Goal: Communication & Community: Answer question/provide support

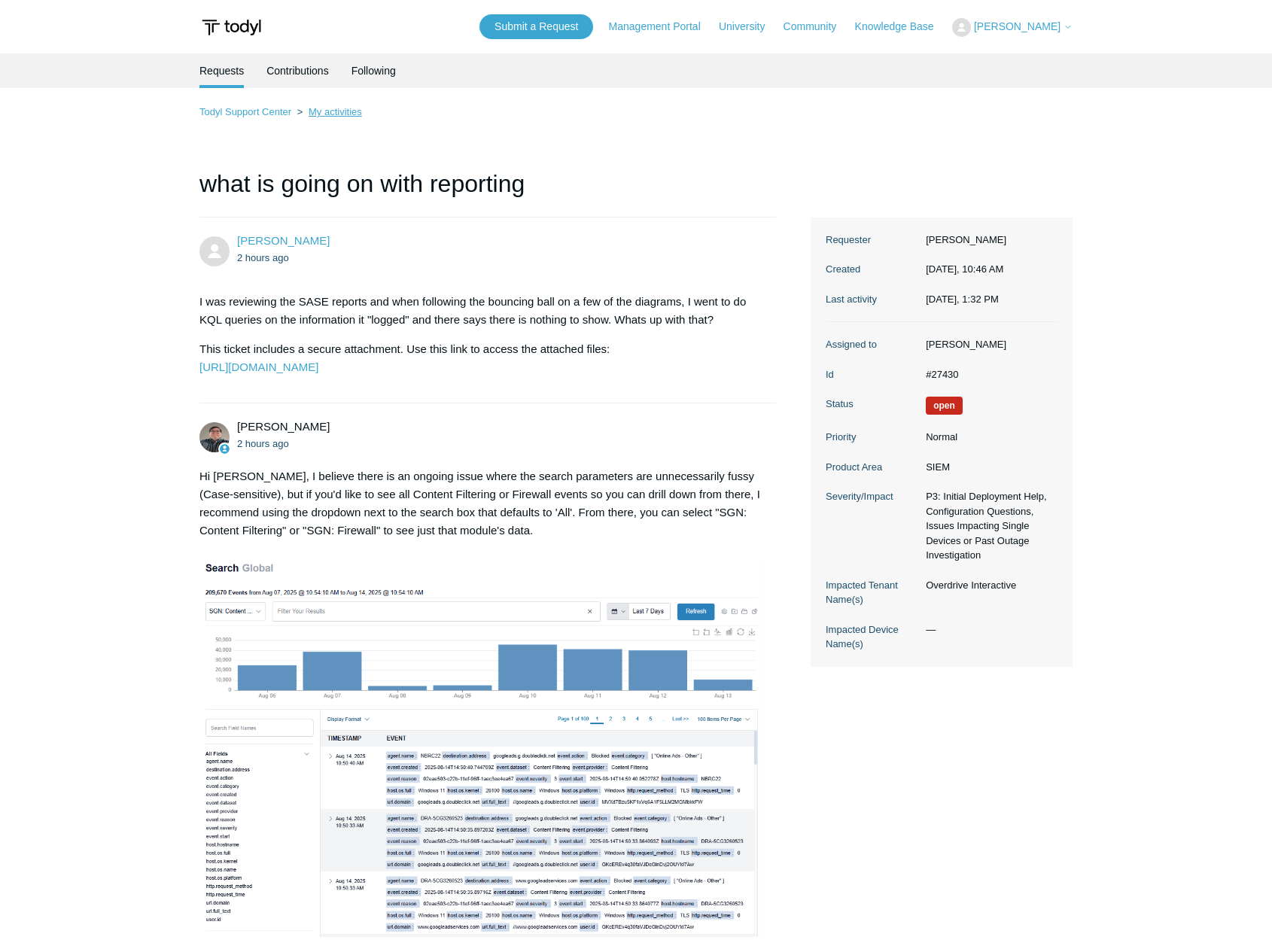
click at [331, 112] on link "My activities" at bounding box center [335, 111] width 53 height 11
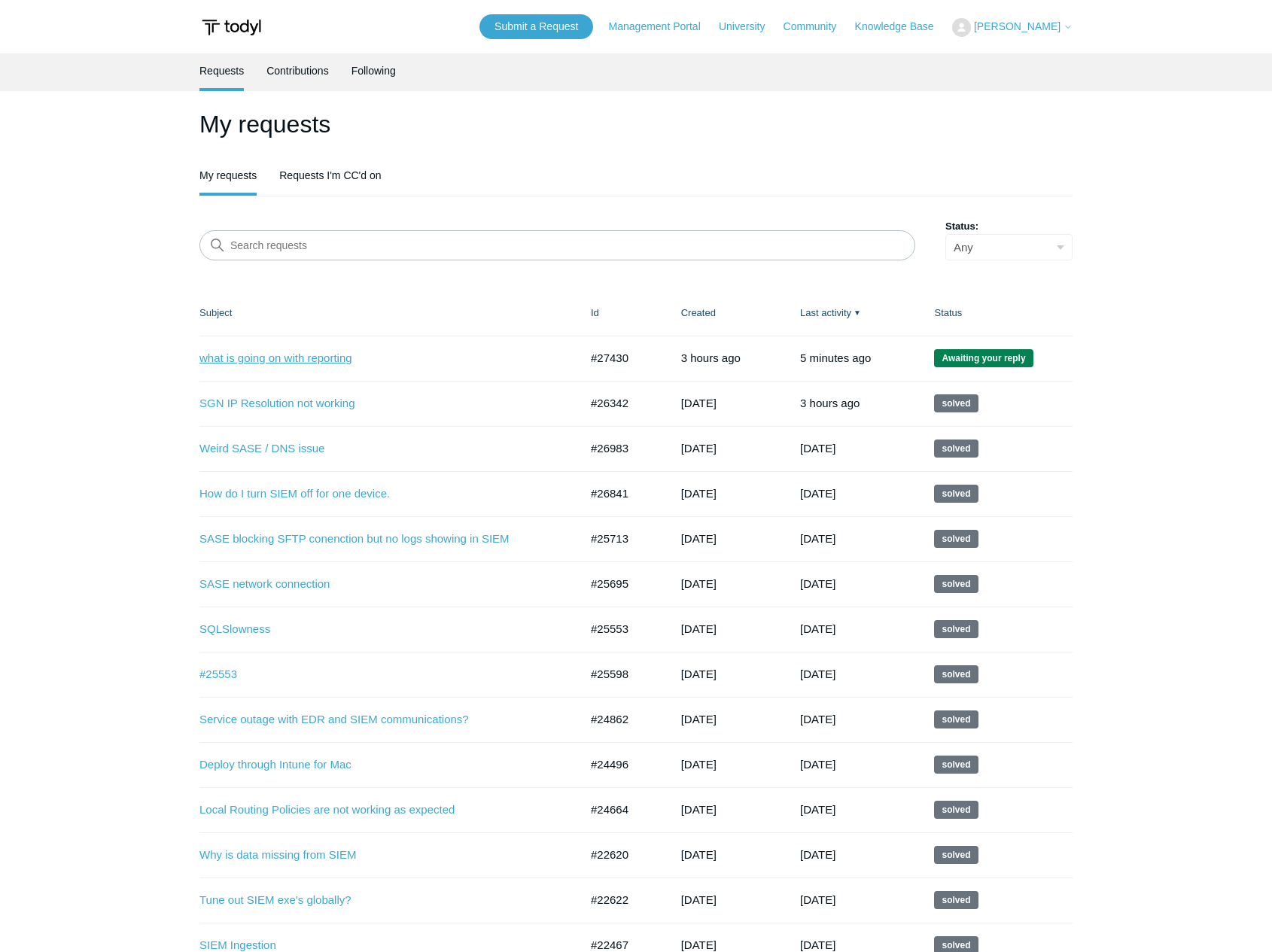
click at [296, 365] on link "what is going on with reporting" at bounding box center [378, 359] width 358 height 17
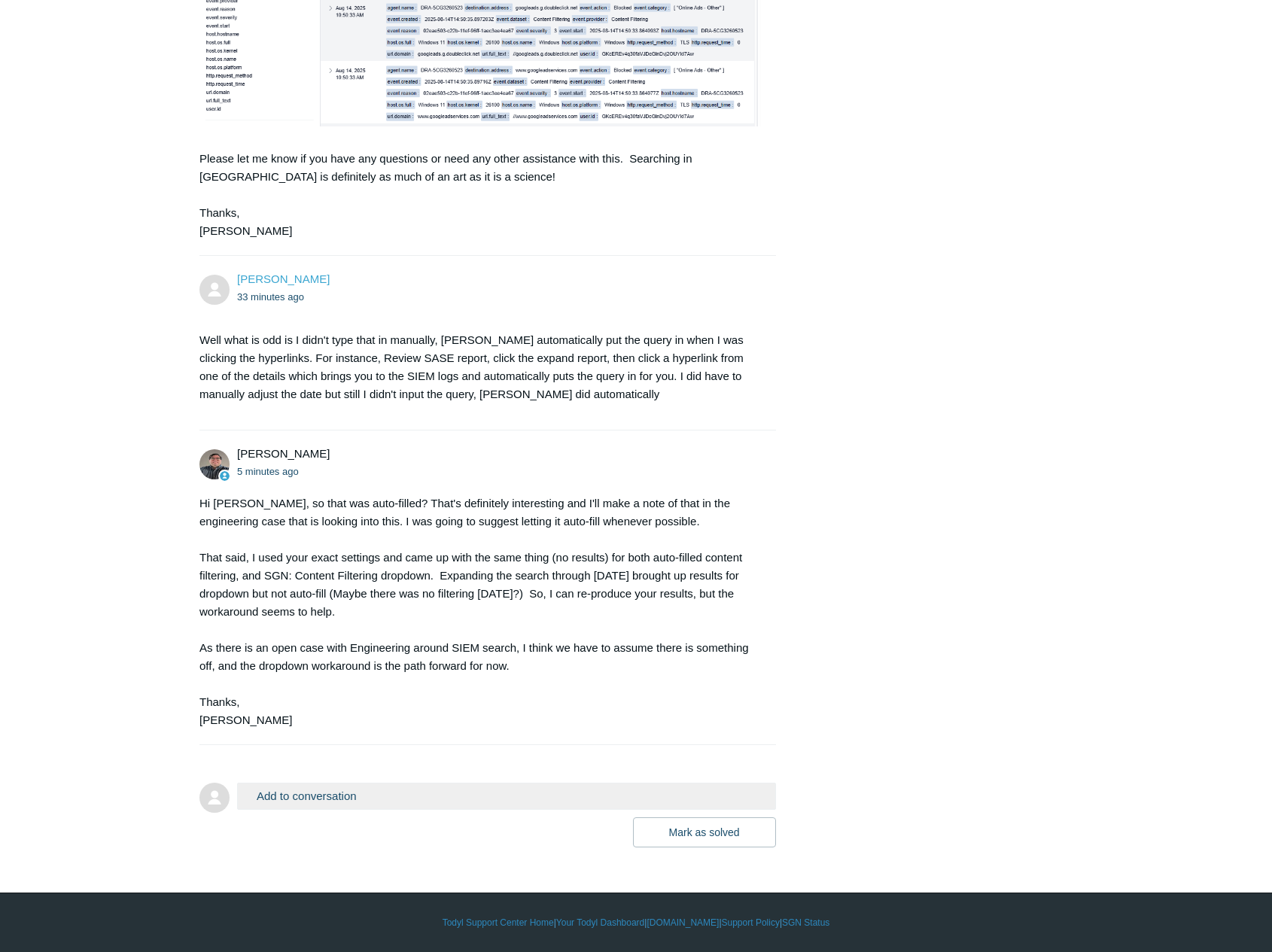
scroll to position [847, 0]
click at [441, 794] on button "Add to conversation" at bounding box center [507, 795] width 539 height 27
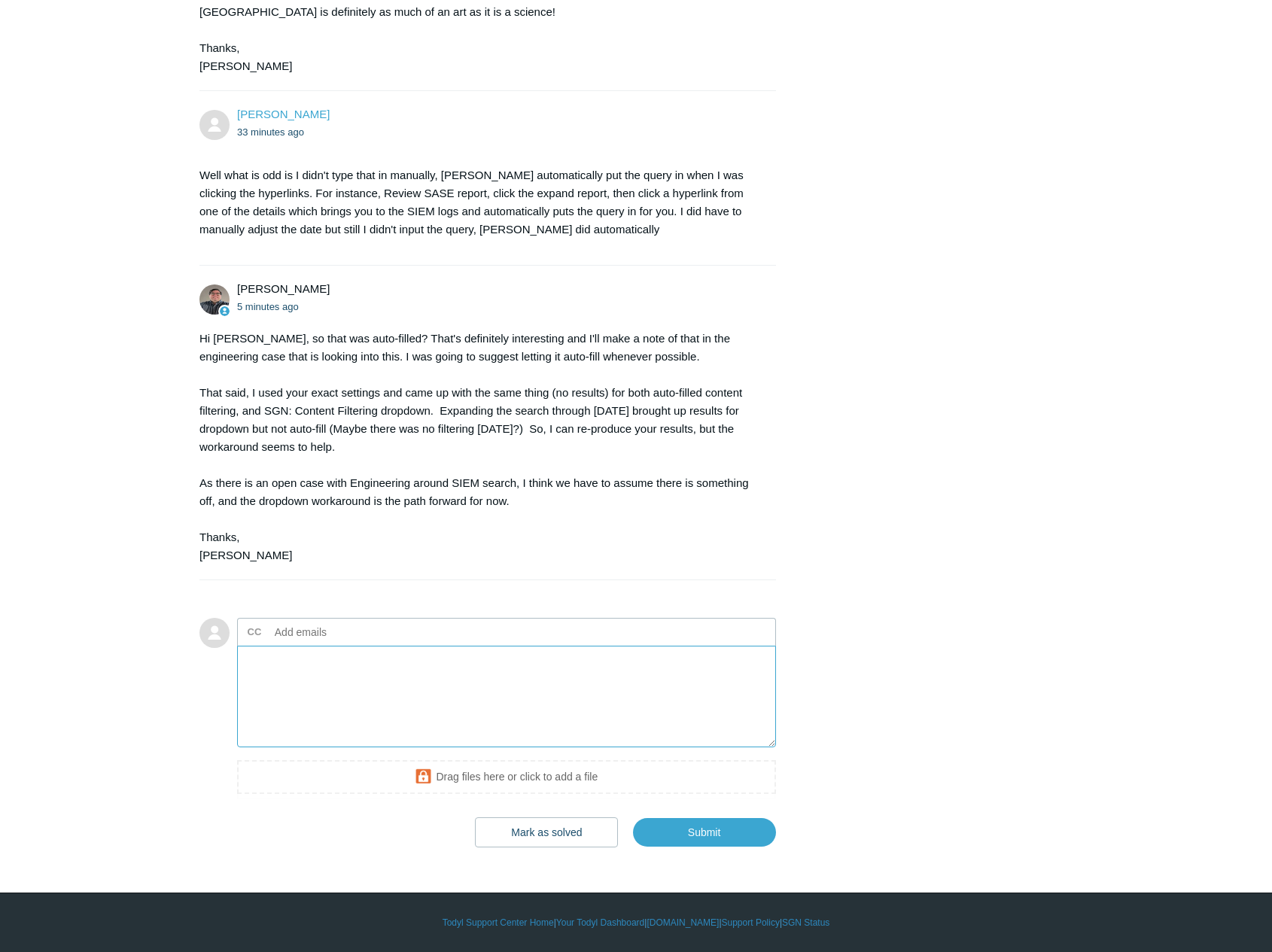
scroll to position [998, 0]
click at [418, 724] on textarea "Add your reply" at bounding box center [507, 697] width 539 height 101
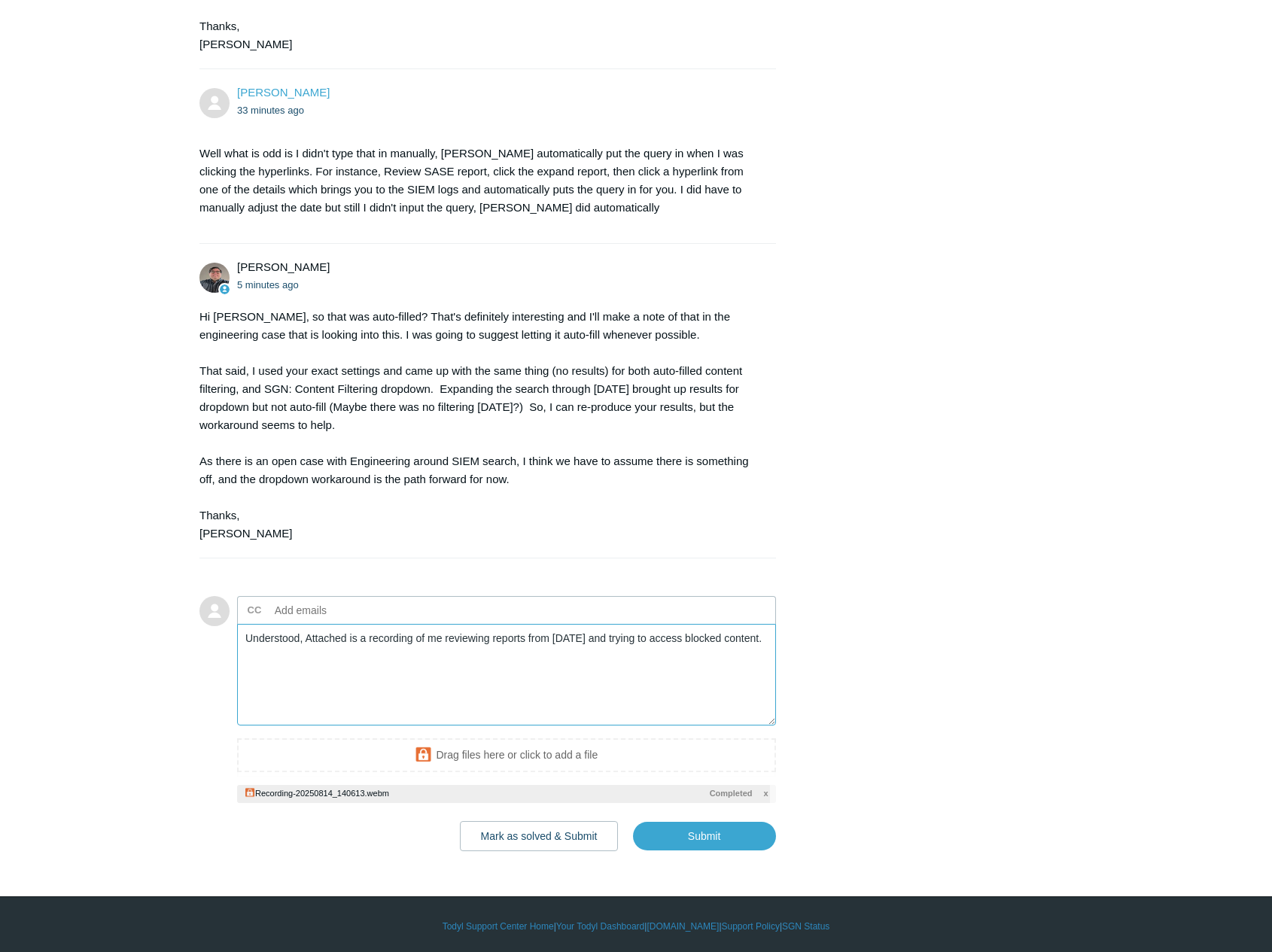
click at [759, 674] on textarea "Understood, Attached is a recording of me reviewing reports from today and tryi…" at bounding box center [507, 675] width 539 height 101
drag, startPoint x: 759, startPoint y: 674, endPoint x: 756, endPoint y: 684, distance: 10.4
click at [752, 679] on textarea "Understood, Attached is a recording of me reviewing reports from today and tryi…" at bounding box center [507, 675] width 539 height 101
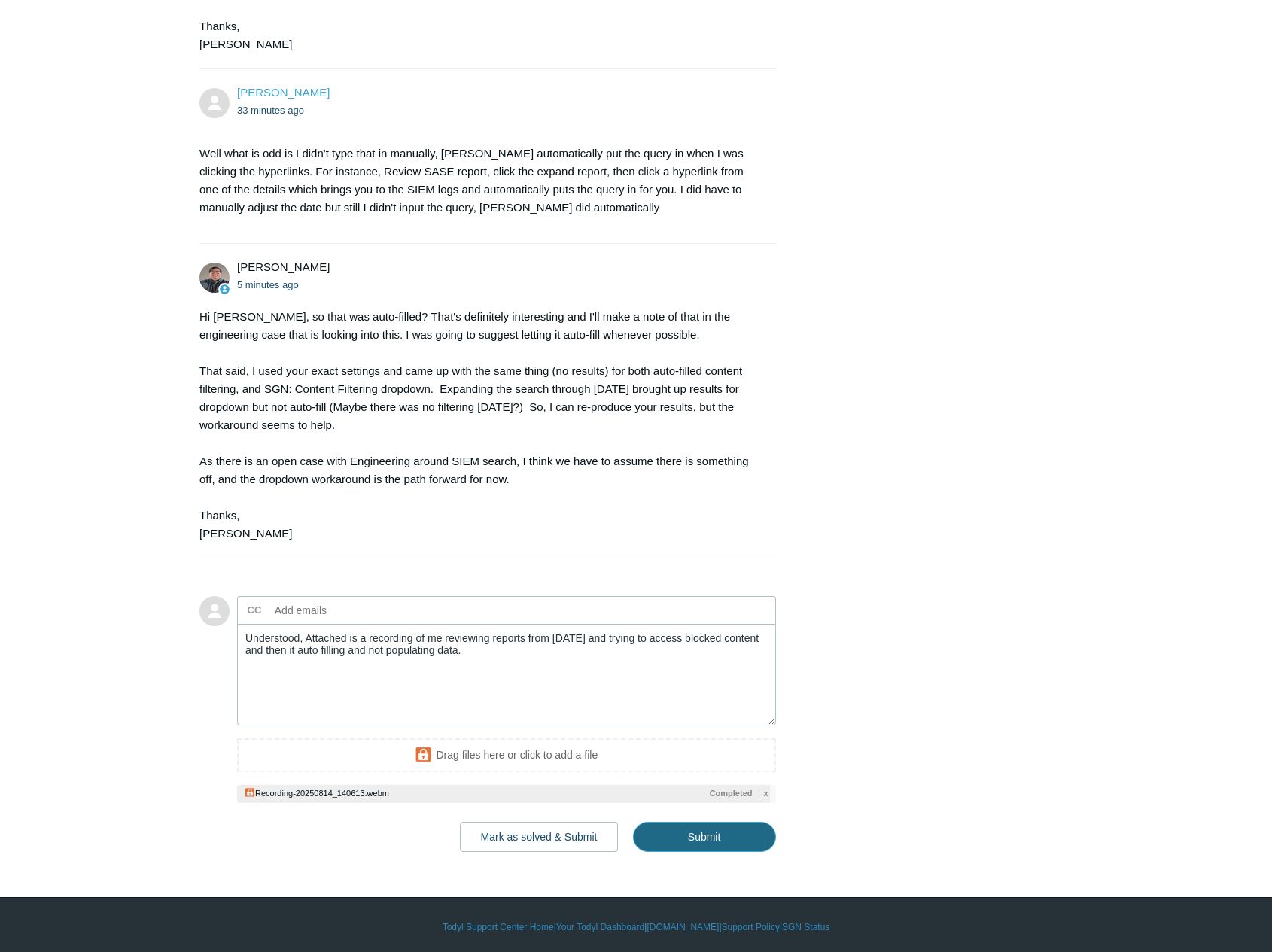
click at [691, 852] on input "Submit" at bounding box center [704, 837] width 143 height 30
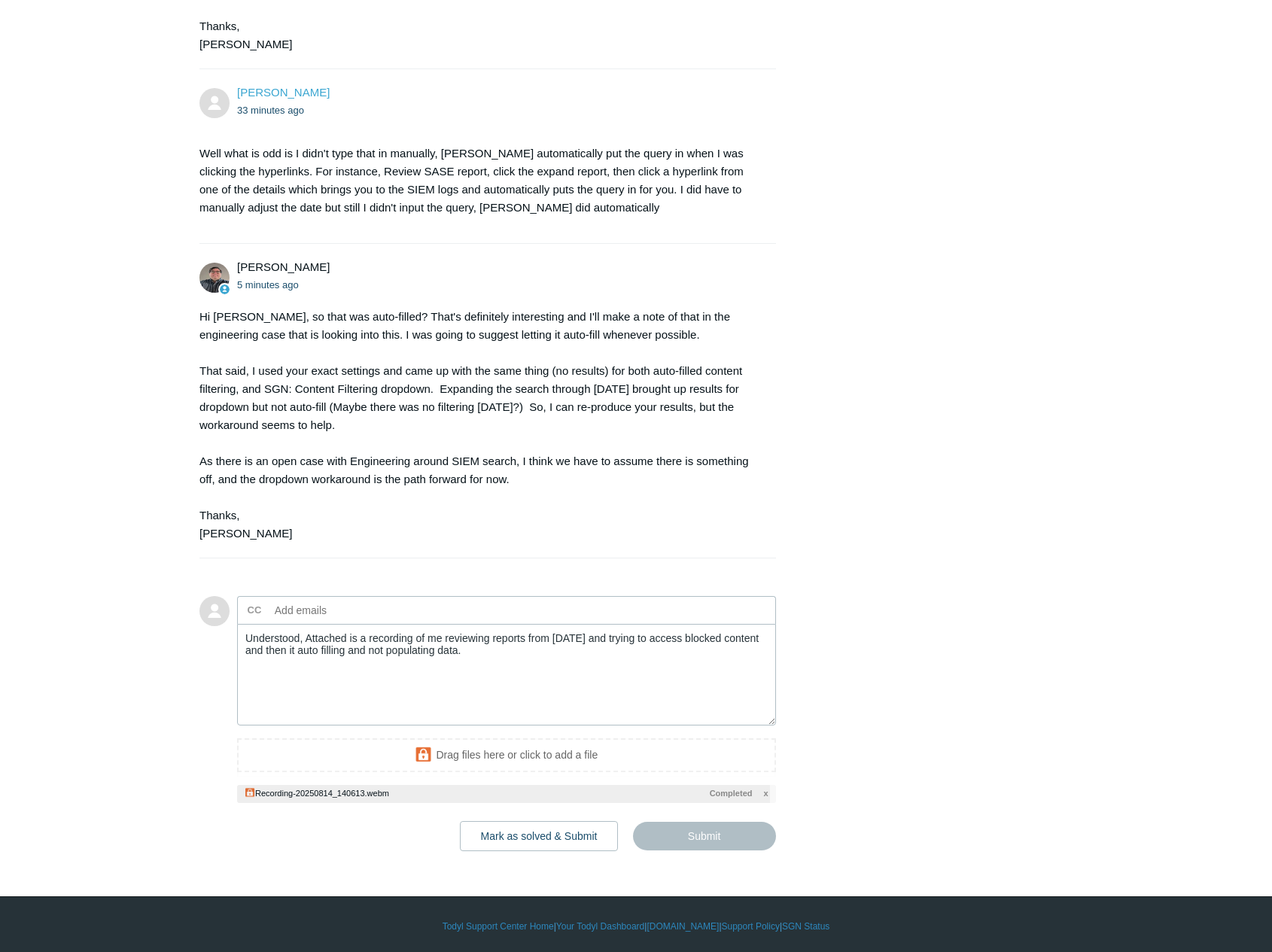
type textarea "Understood, Attached is a recording of me reviewing reports from today and tryi…"
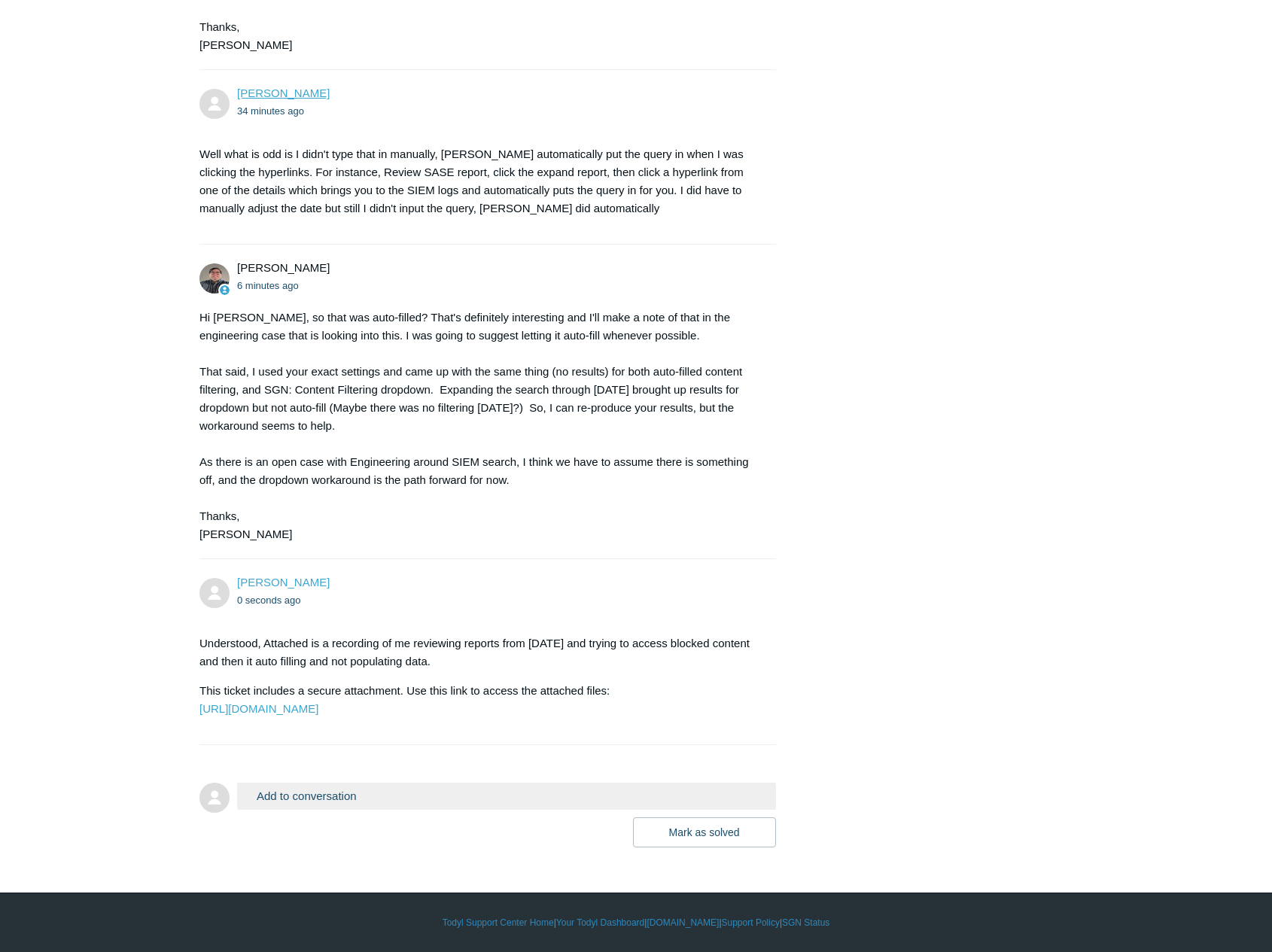
scroll to position [1069, 0]
click at [373, 802] on button "Add to conversation" at bounding box center [507, 795] width 539 height 27
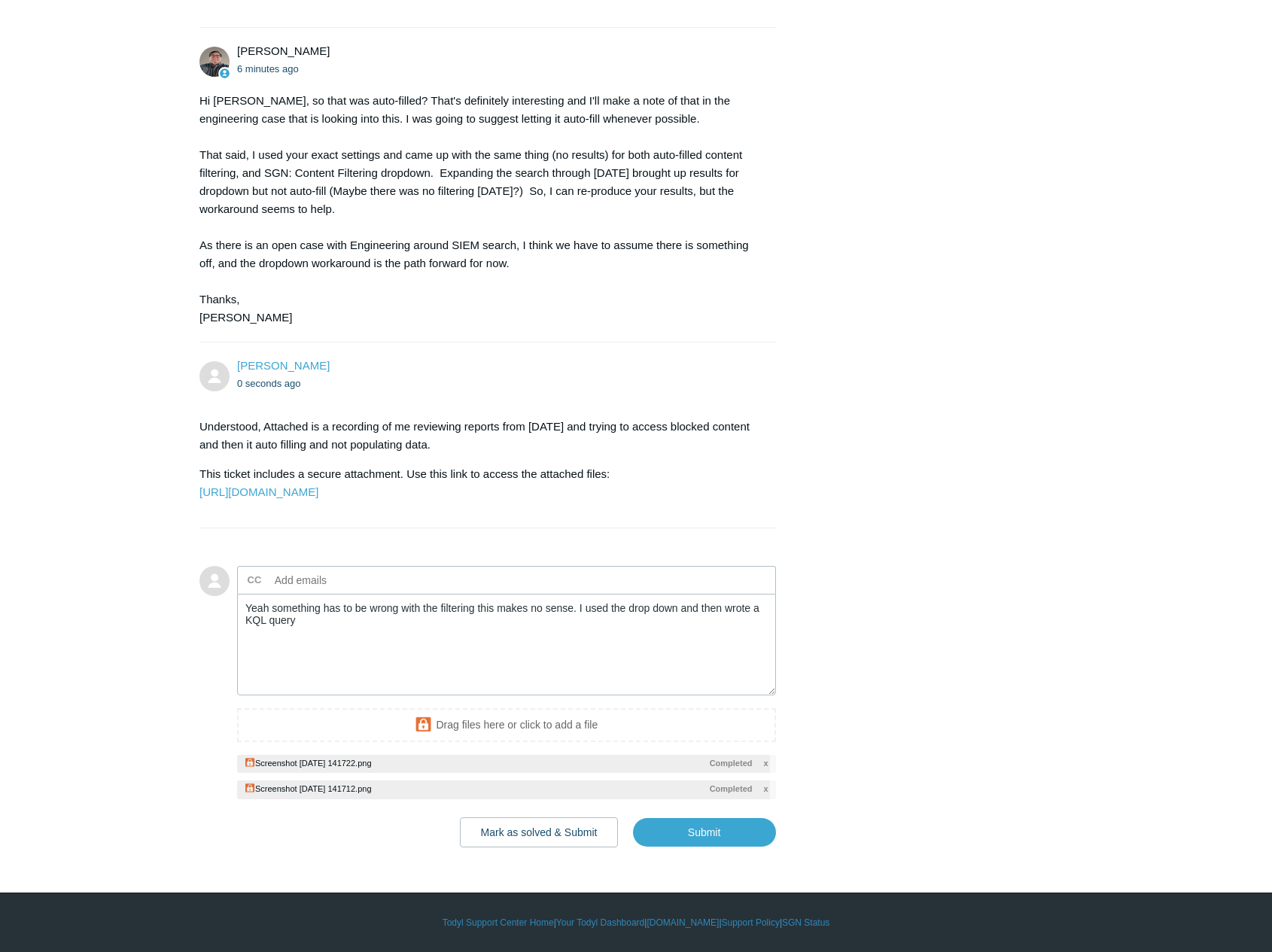
scroll to position [1286, 0]
drag, startPoint x: 468, startPoint y: 628, endPoint x: 577, endPoint y: 612, distance: 110.2
click at [577, 612] on textarea "Yeah something has to be wrong with the filtering this makes no sense. I used t…" at bounding box center [507, 645] width 539 height 101
click at [679, 838] on input "Submit" at bounding box center [704, 832] width 143 height 30
type textarea "Yeah something has to be wrong with the filtering this makes no sense. Look at …"
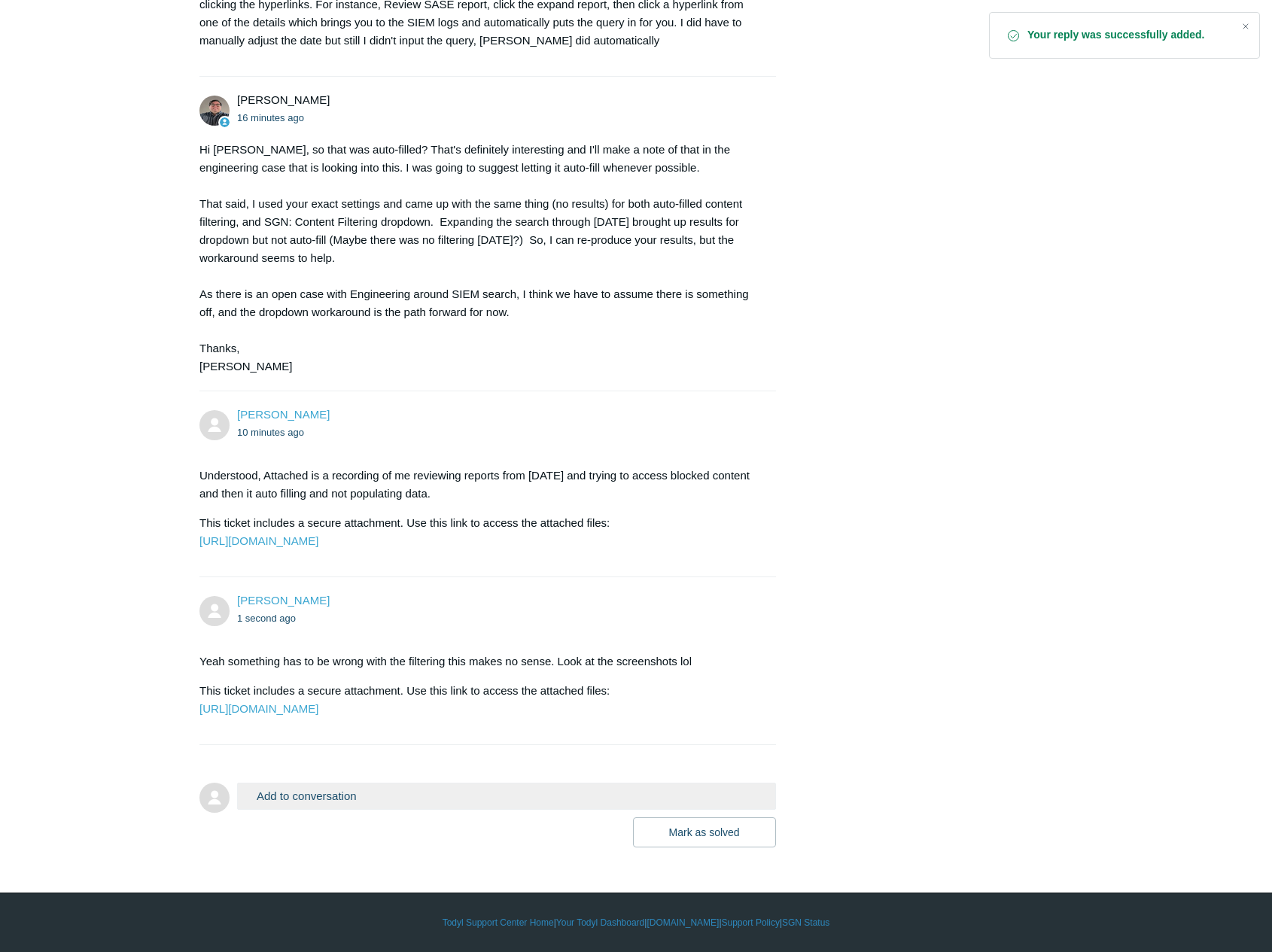
scroll to position [1273, 0]
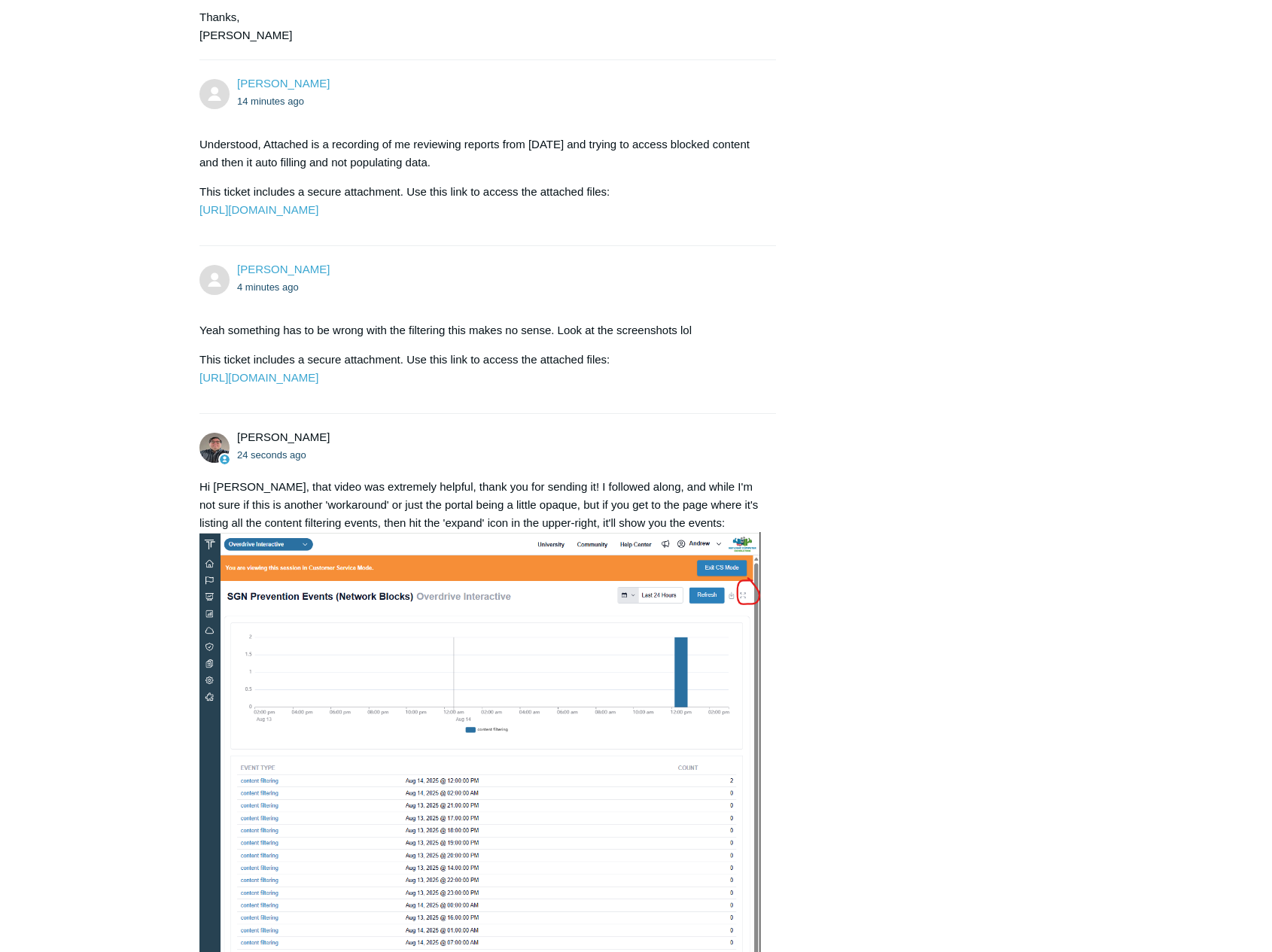
scroll to position [1473, 0]
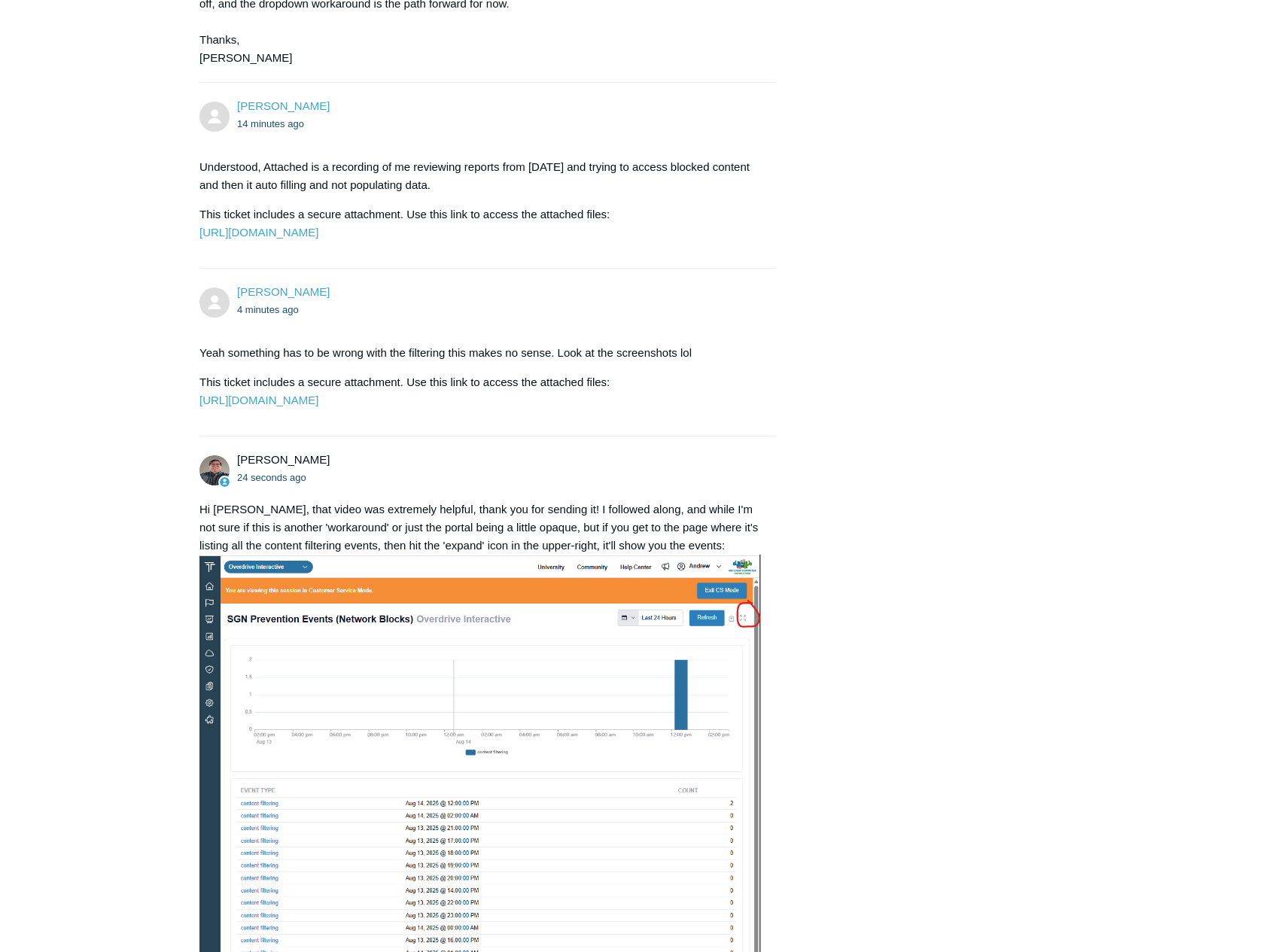
click at [919, 169] on div "Andrew Stevens 3 hours ago I was reviewing the SASE reports and when following …" at bounding box center [636, 43] width 873 height 2598
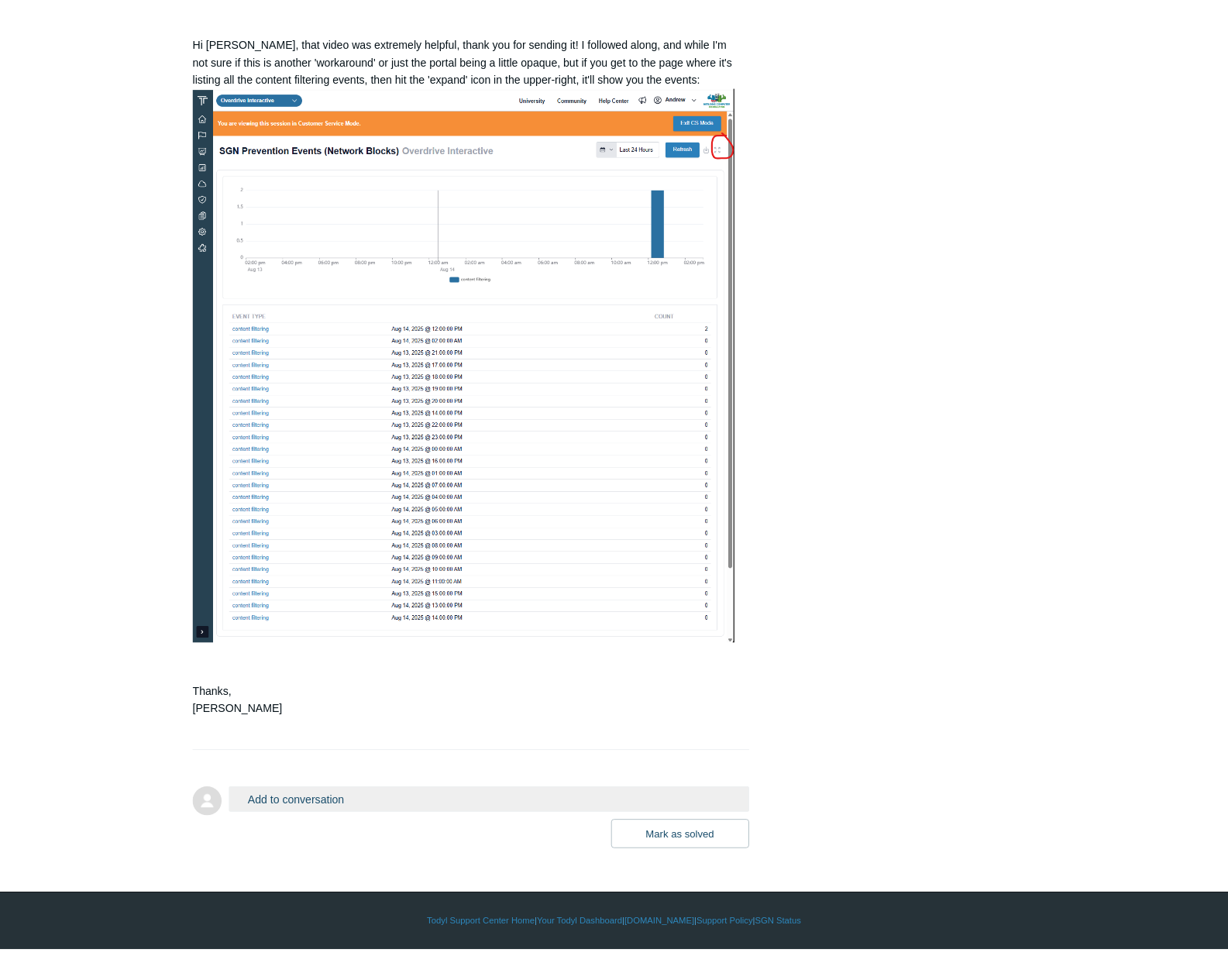
scroll to position [2136, 0]
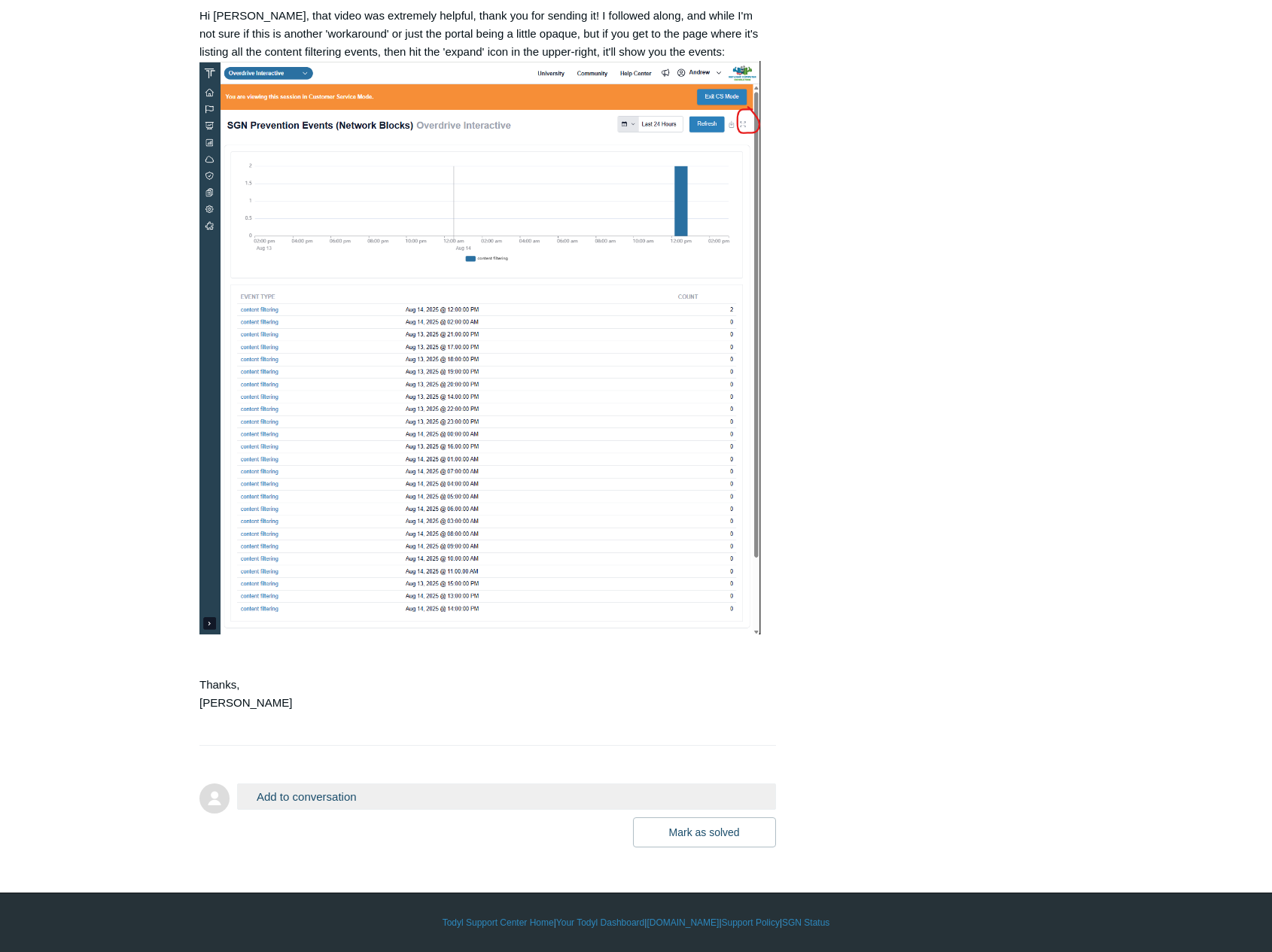
click at [294, 794] on button "Add to conversation" at bounding box center [507, 796] width 539 height 27
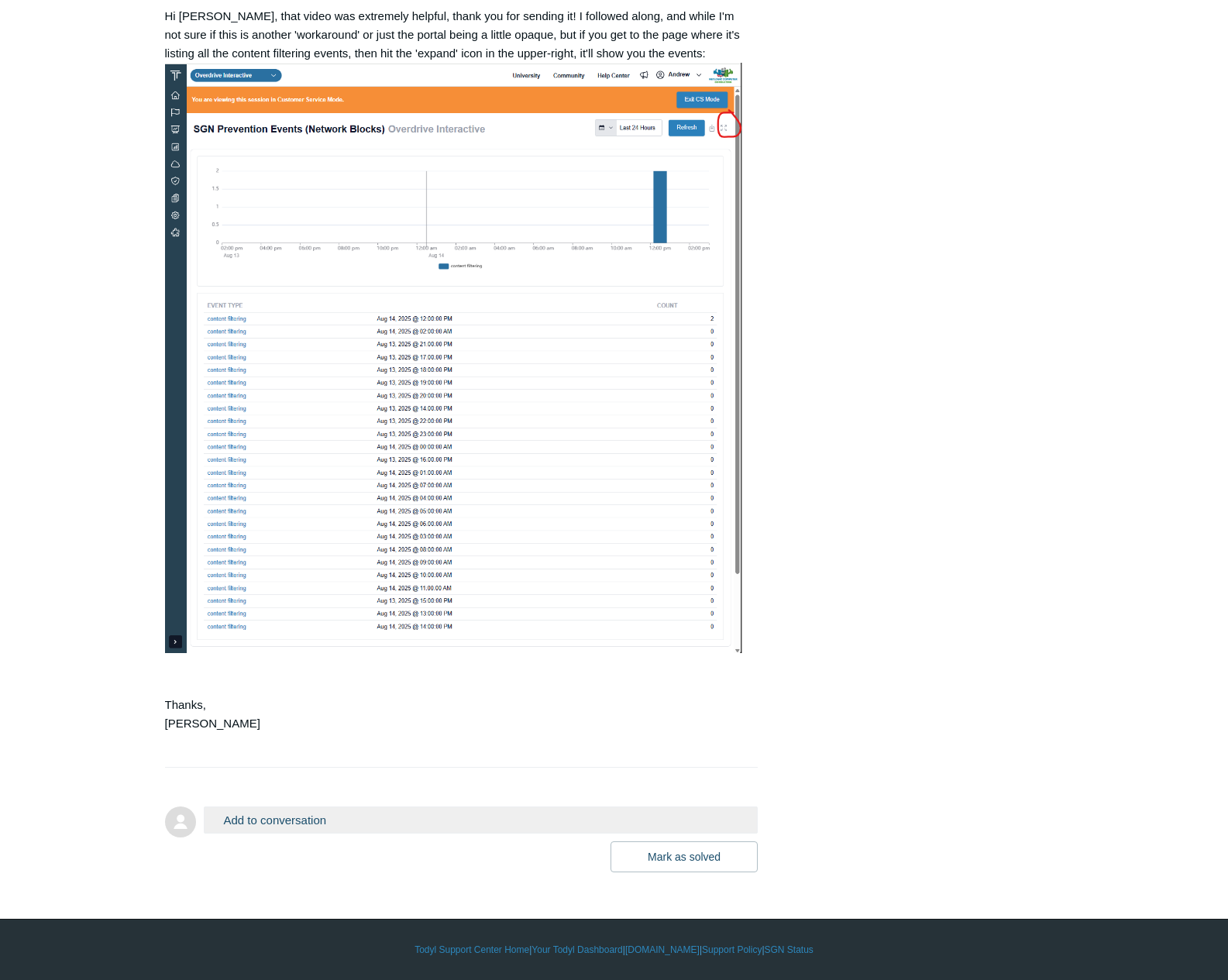
scroll to position [2058, 0]
